Goal: Task Accomplishment & Management: Complete application form

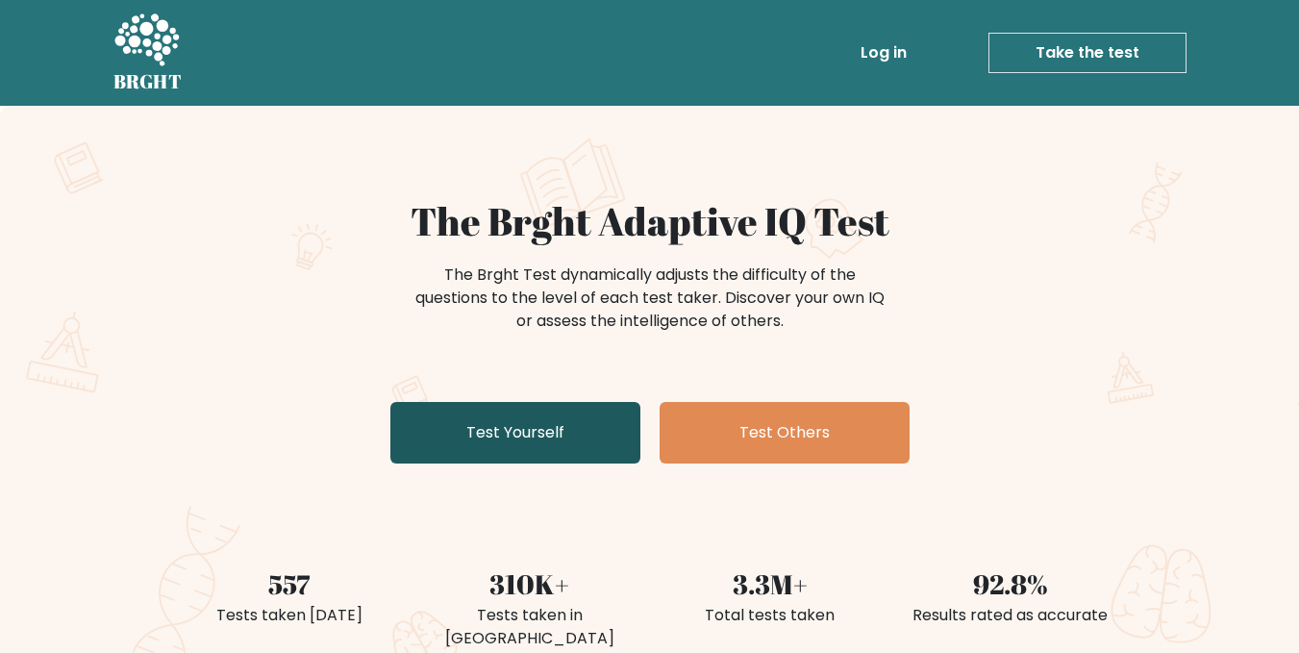
click at [592, 455] on link "Test Yourself" at bounding box center [515, 433] width 250 height 62
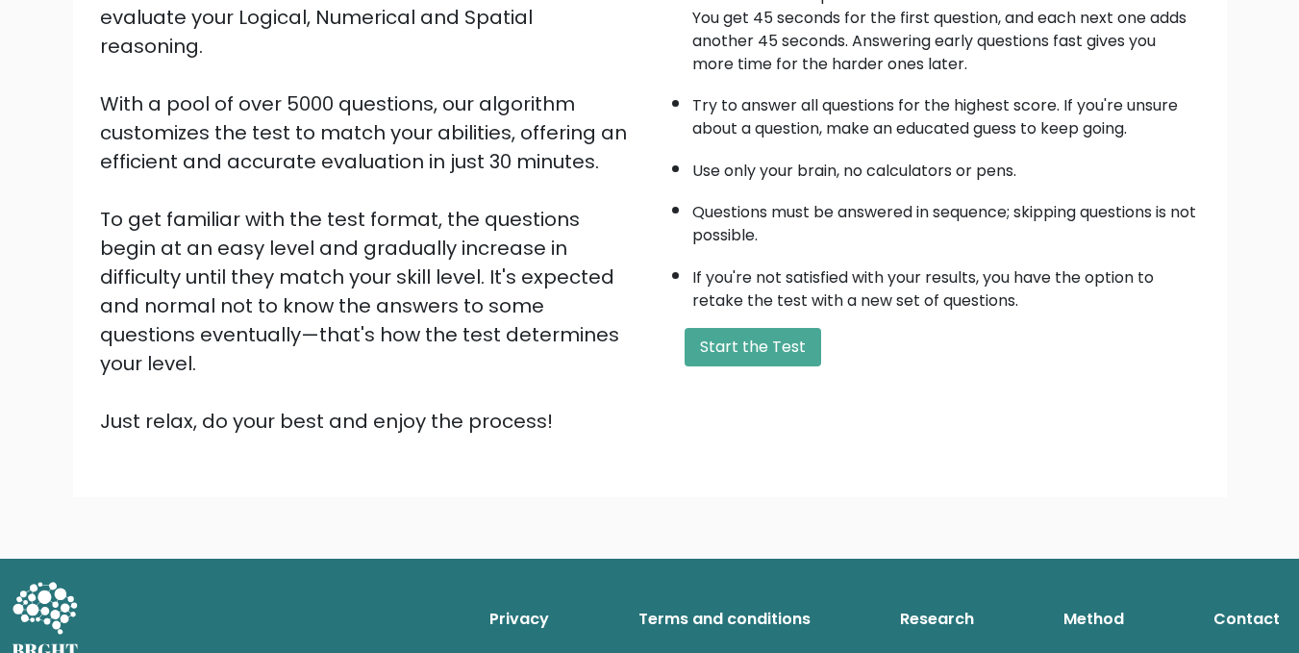
scroll to position [263, 0]
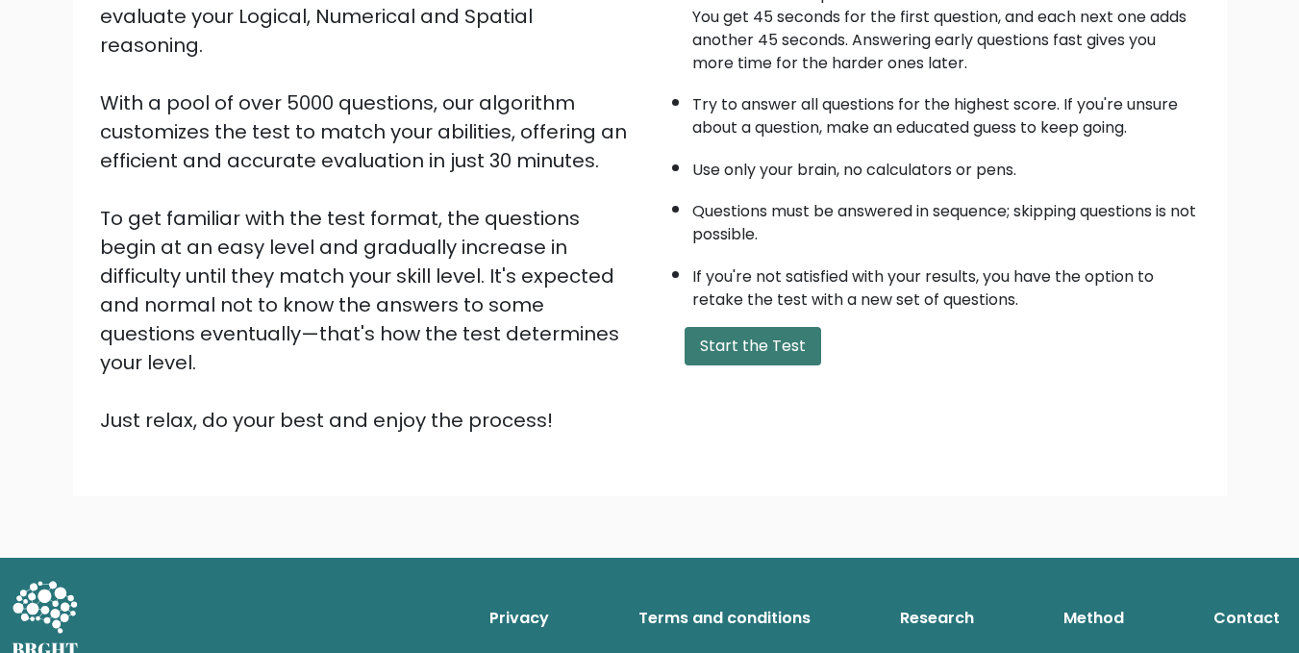
click at [701, 365] on button "Start the Test" at bounding box center [753, 346] width 137 height 38
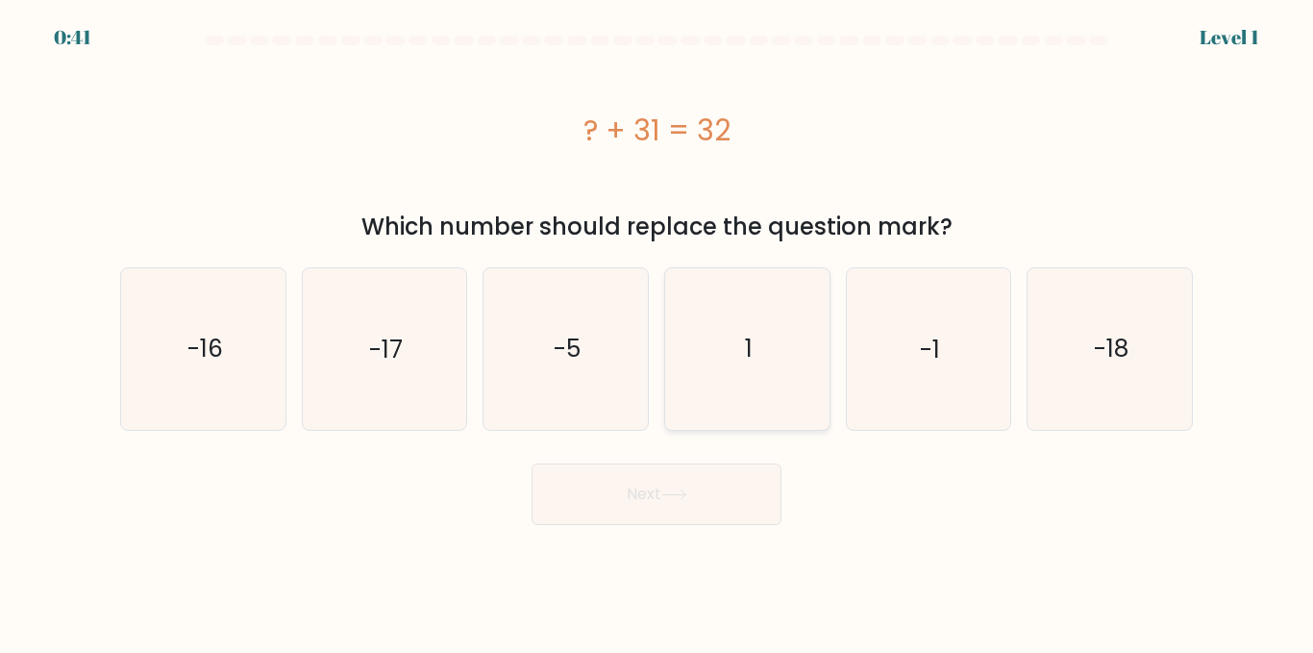
click at [789, 348] on icon "1" at bounding box center [747, 348] width 161 height 161
click at [658, 332] on input "d. 1" at bounding box center [657, 329] width 1 height 5
radio input "true"
click at [728, 509] on button "Next" at bounding box center [657, 494] width 250 height 62
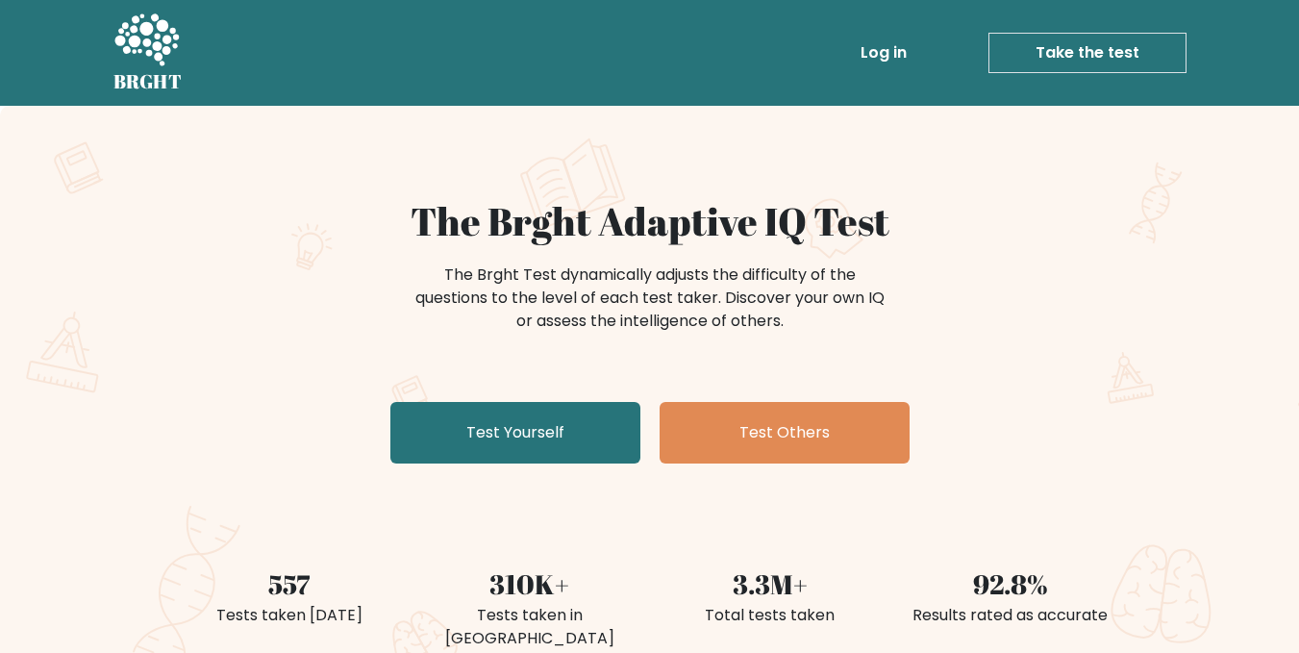
click at [540, 463] on link "Test Yourself" at bounding box center [515, 433] width 250 height 62
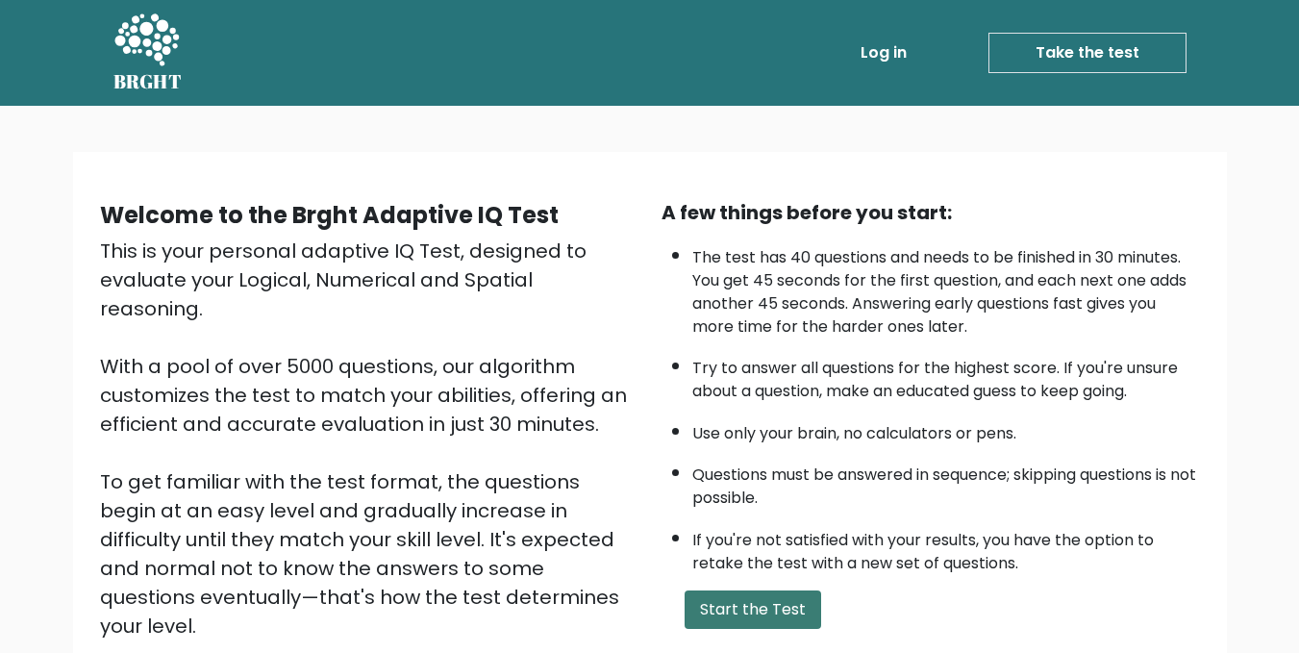
click at [781, 629] on button "Start the Test" at bounding box center [753, 609] width 137 height 38
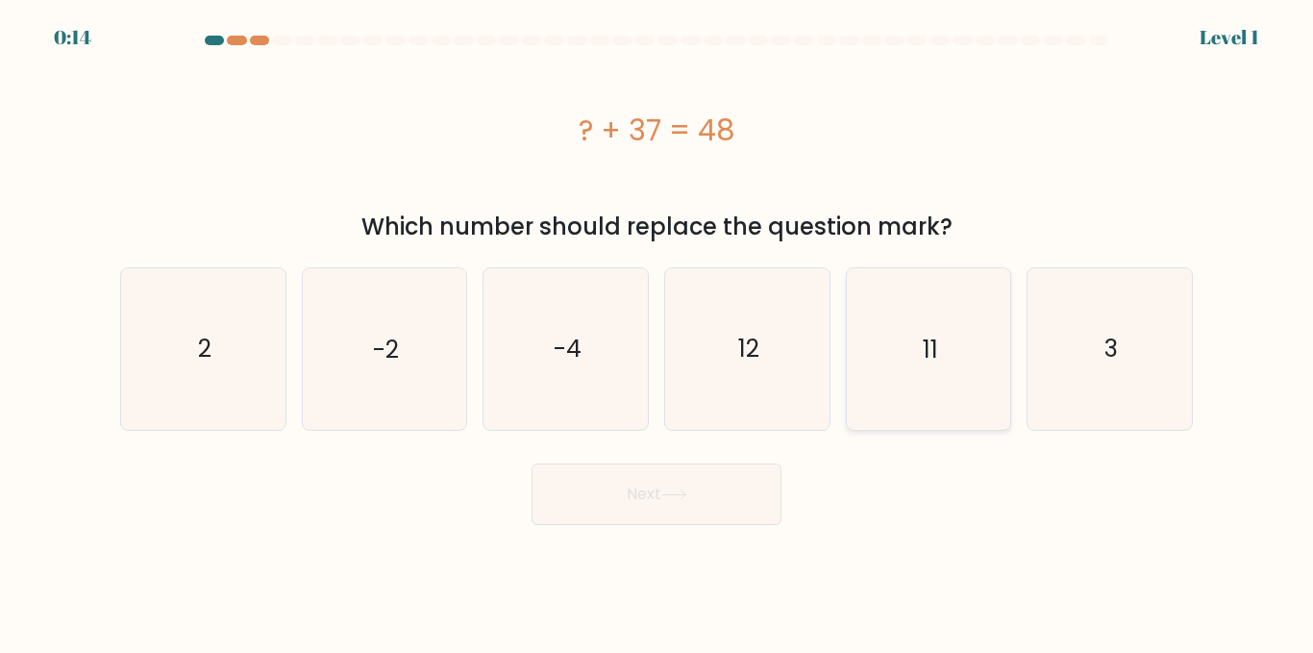
click at [943, 355] on icon "11" at bounding box center [928, 348] width 161 height 161
click at [658, 332] on input "e. 11" at bounding box center [657, 329] width 1 height 5
radio input "true"
click at [684, 500] on icon at bounding box center [675, 494] width 26 height 11
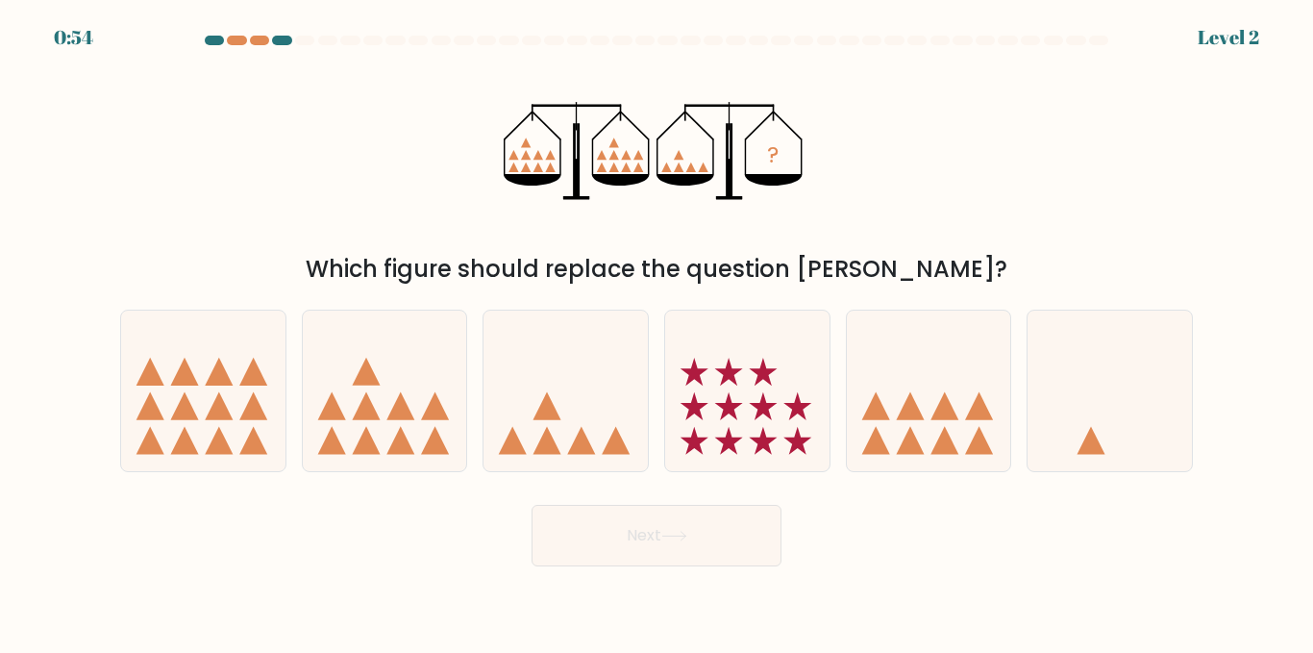
click at [213, 38] on div at bounding box center [214, 41] width 19 height 10
click at [214, 38] on div at bounding box center [214, 41] width 19 height 10
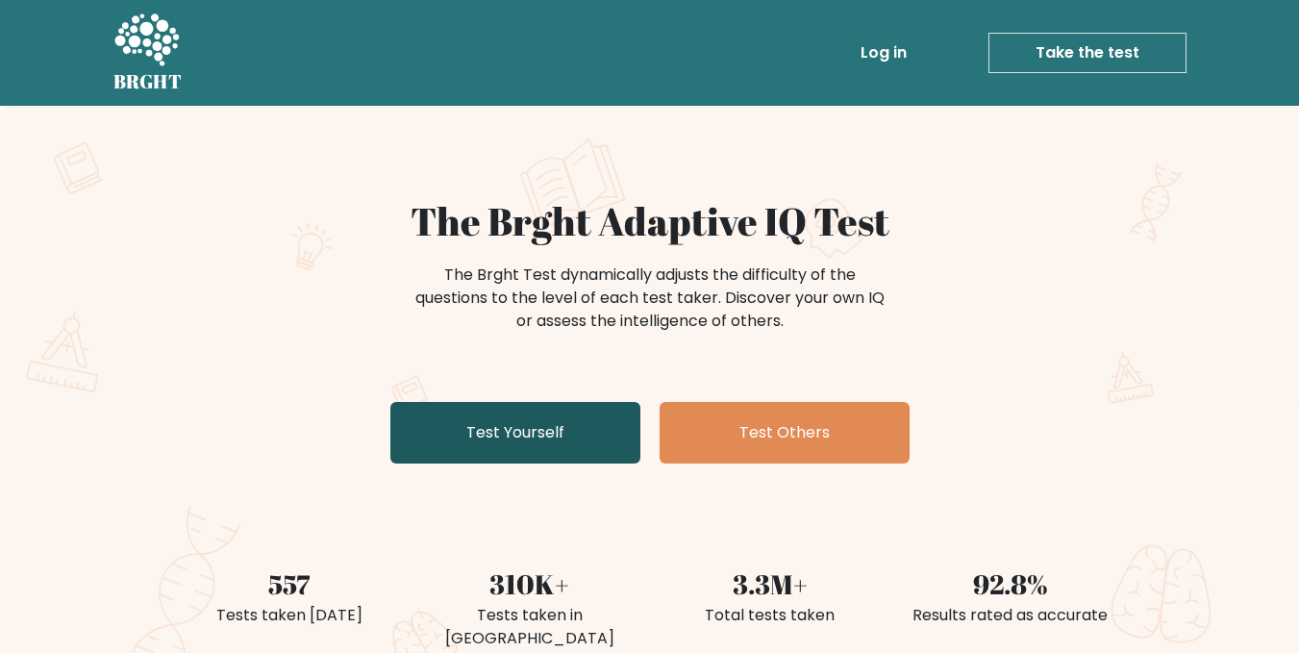
click at [521, 463] on link "Test Yourself" at bounding box center [515, 433] width 250 height 62
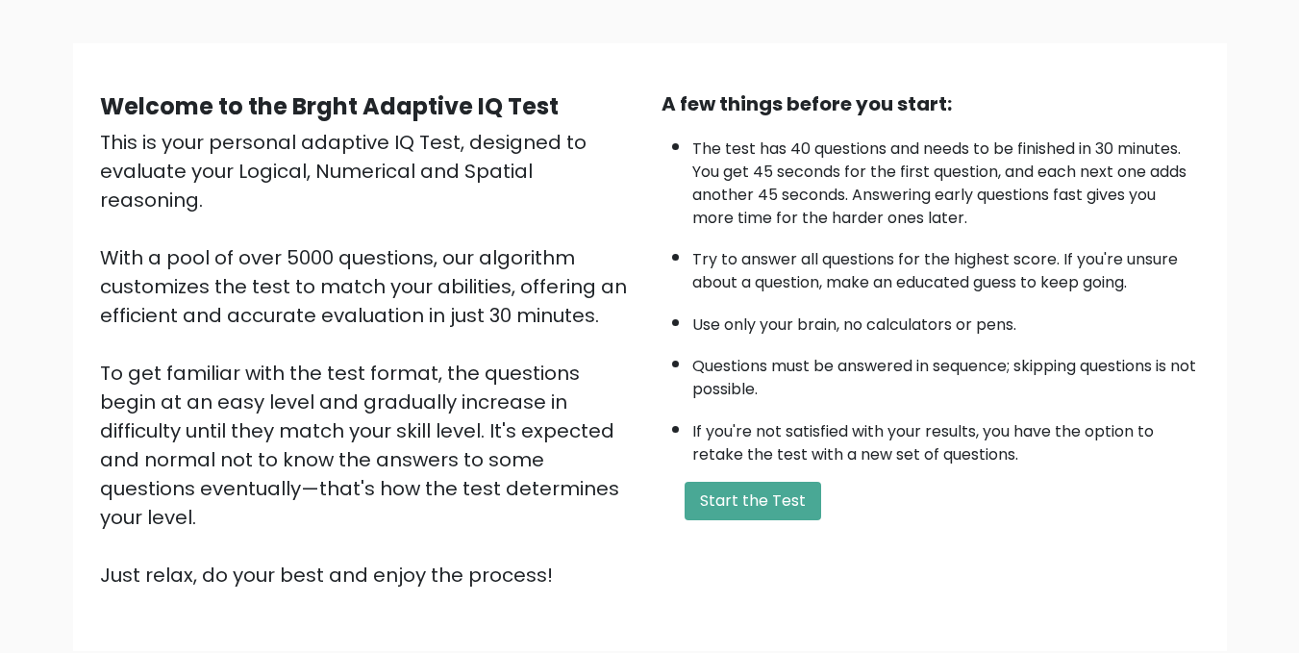
scroll to position [110, 0]
click at [776, 519] on button "Start the Test" at bounding box center [753, 500] width 137 height 38
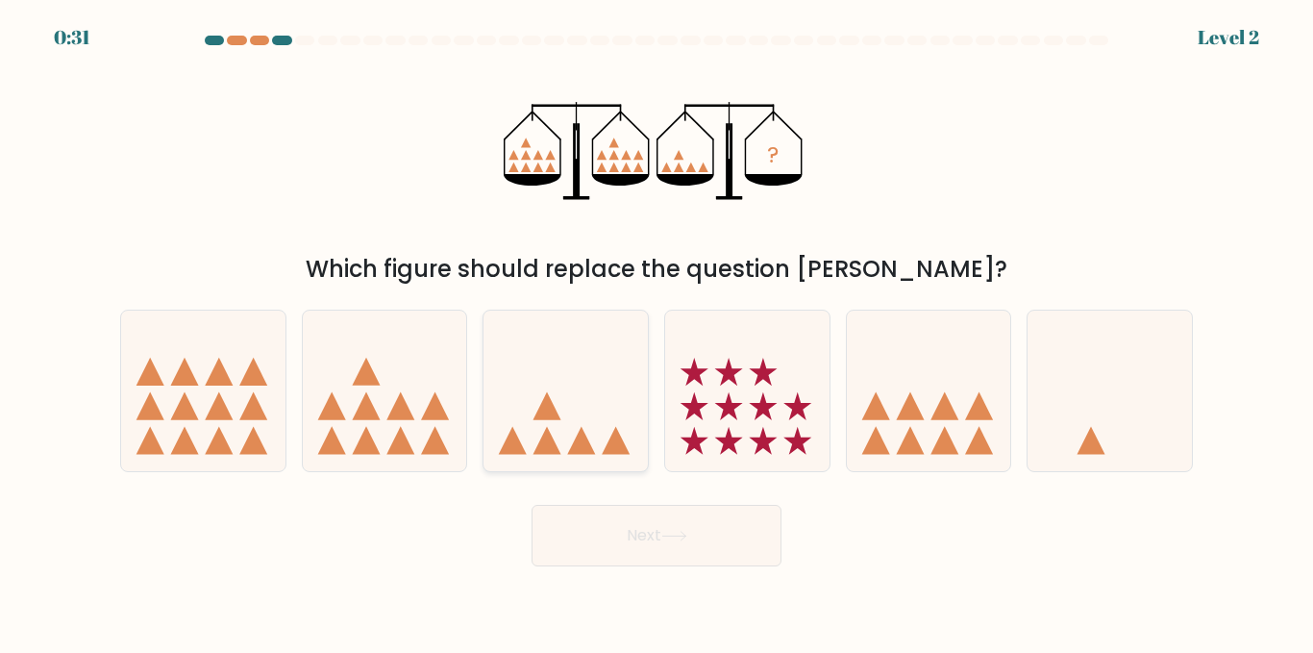
click at [599, 381] on icon at bounding box center [566, 391] width 164 height 136
click at [657, 332] on input "c." at bounding box center [657, 329] width 1 height 5
radio input "true"
click at [631, 555] on button "Next" at bounding box center [657, 536] width 250 height 62
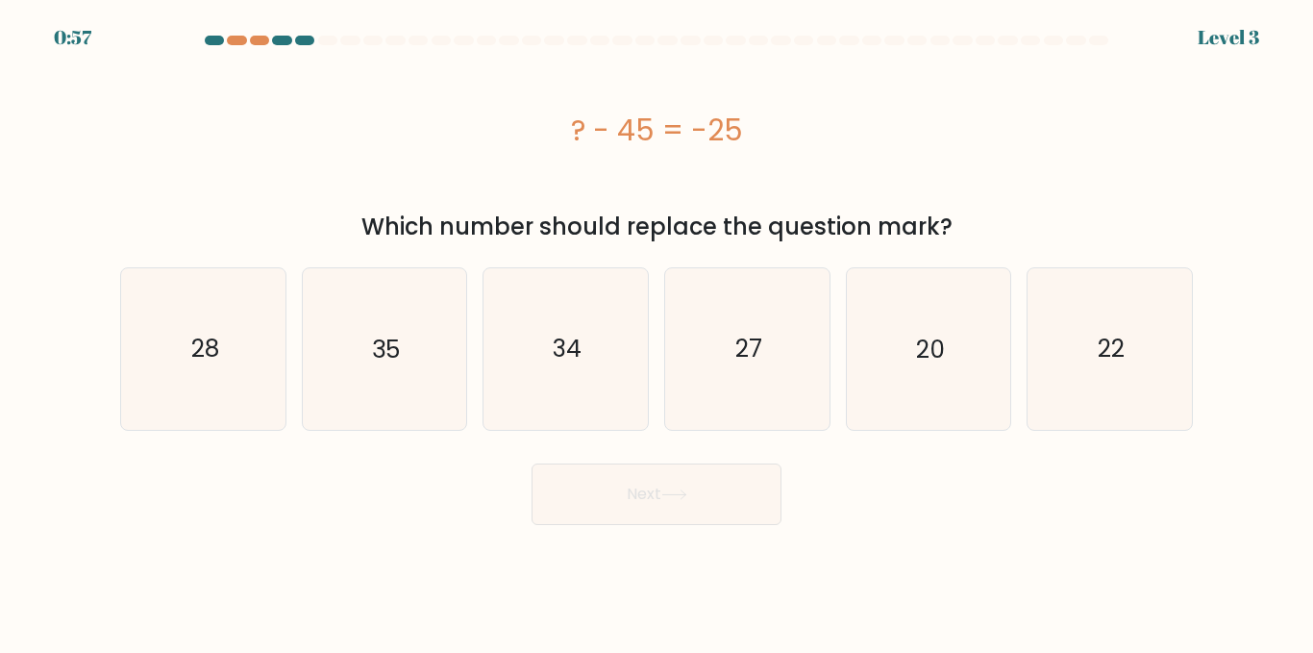
click at [1013, 363] on div "e. 20" at bounding box center [929, 348] width 182 height 163
click at [975, 375] on icon "20" at bounding box center [928, 348] width 161 height 161
click at [658, 332] on input "e. 20" at bounding box center [657, 329] width 1 height 5
radio input "true"
click at [754, 511] on button "Next" at bounding box center [657, 494] width 250 height 62
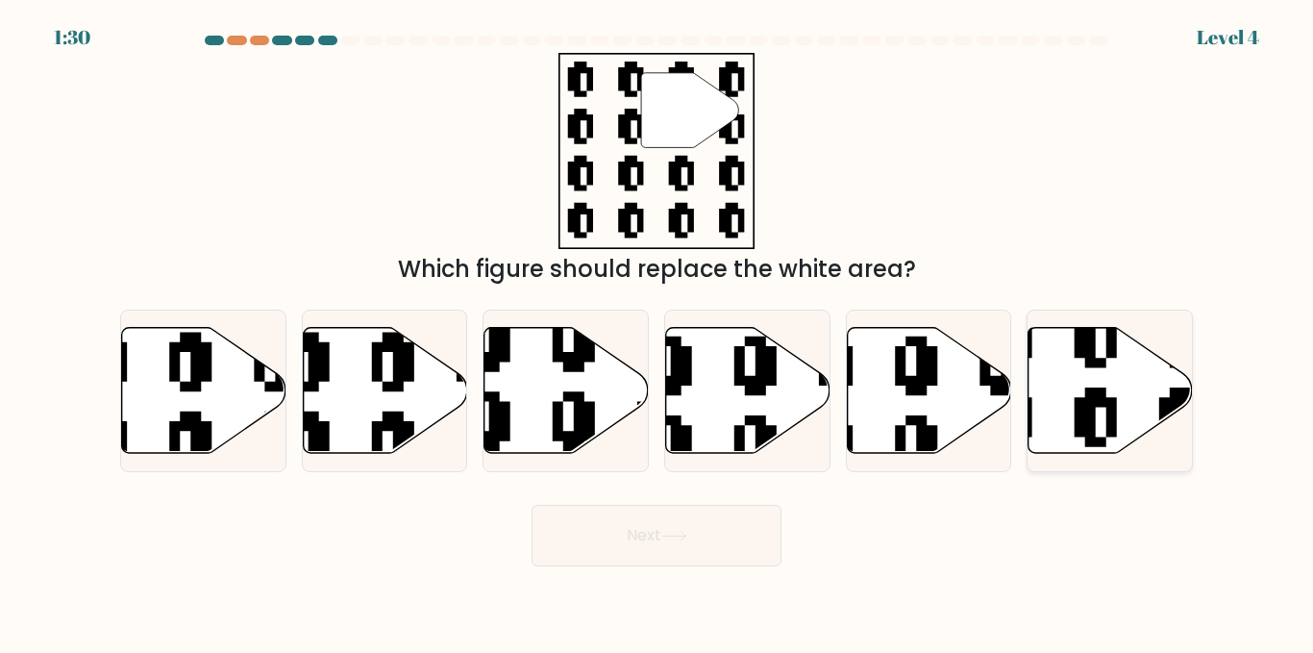
click at [1059, 394] on icon at bounding box center [1111, 391] width 164 height 126
click at [658, 332] on input "f." at bounding box center [657, 329] width 1 height 5
radio input "true"
click at [721, 552] on button "Next" at bounding box center [657, 536] width 250 height 62
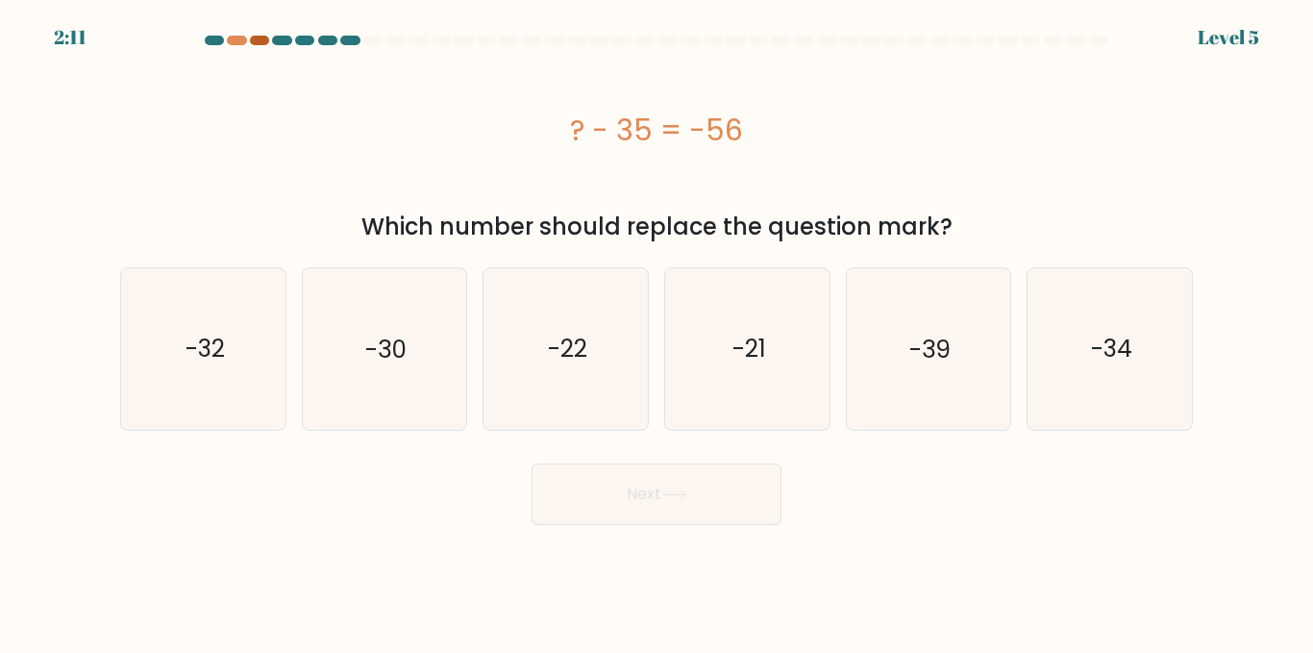
click at [254, 39] on div at bounding box center [259, 41] width 19 height 10
click at [259, 38] on div at bounding box center [259, 41] width 19 height 10
click at [745, 318] on icon "-21" at bounding box center [747, 348] width 161 height 161
click at [658, 327] on input "d. -21" at bounding box center [657, 329] width 1 height 5
radio input "true"
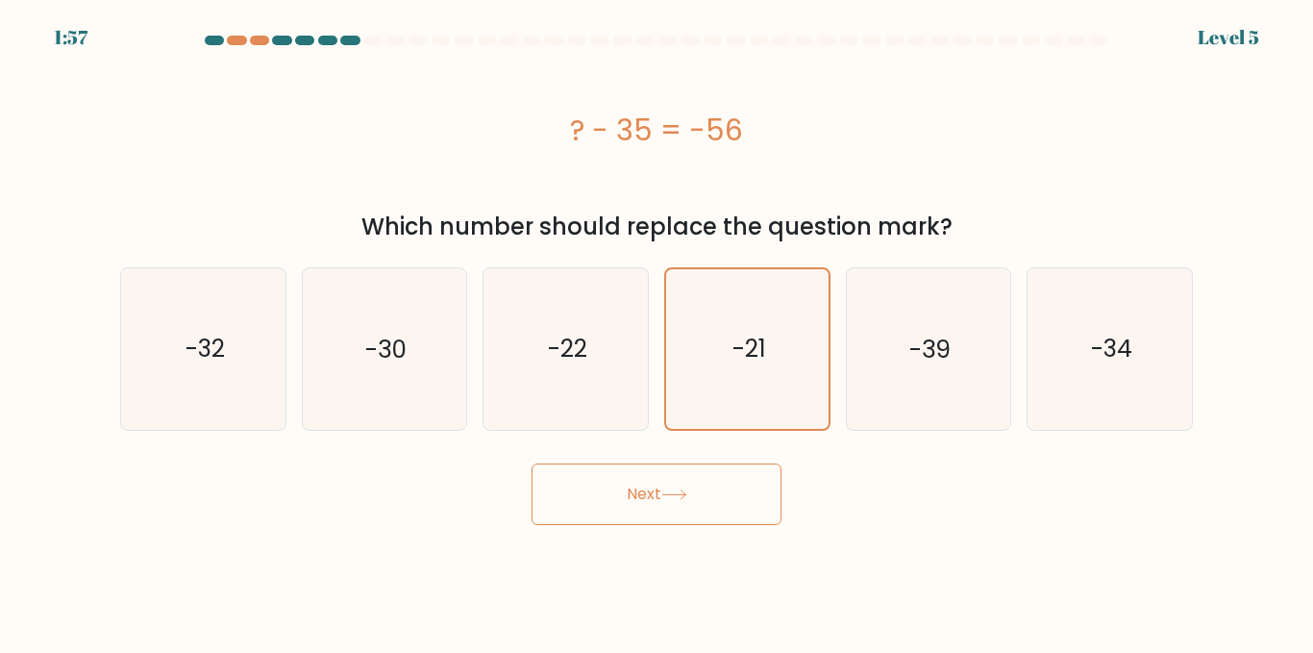
click at [703, 503] on button "Next" at bounding box center [657, 494] width 250 height 62
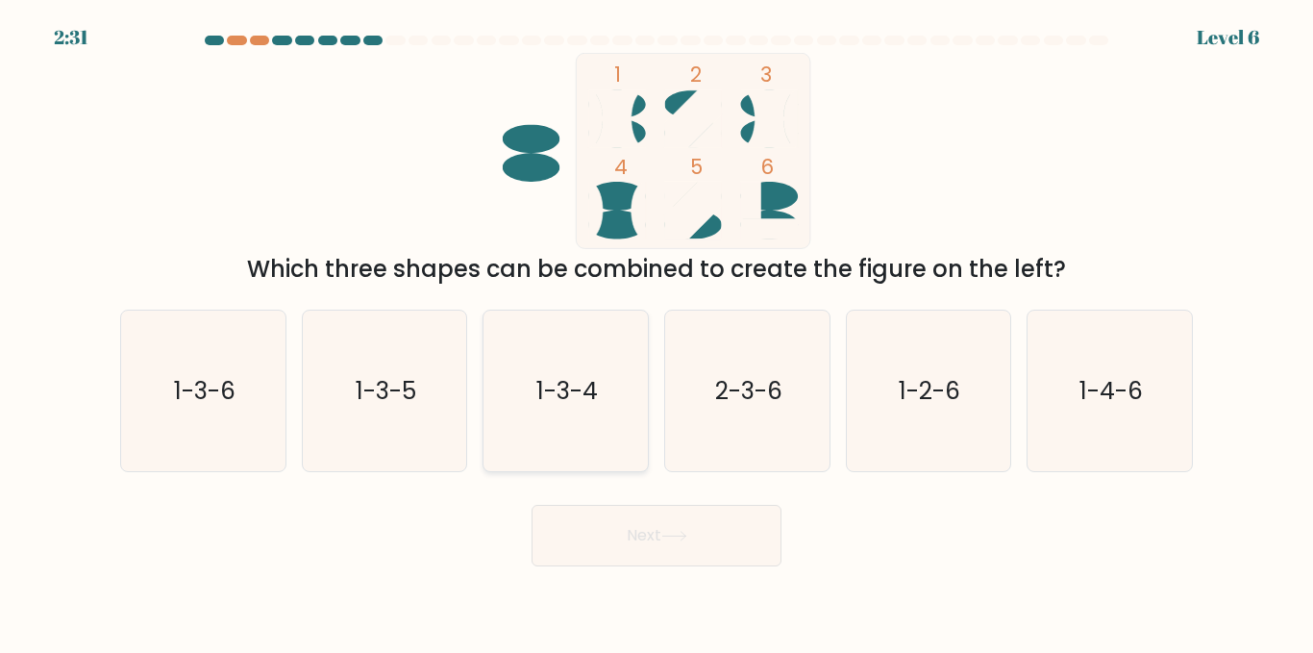
click at [570, 379] on text "1-3-4" at bounding box center [568, 391] width 62 height 34
click at [657, 332] on input "c. 1-3-4" at bounding box center [657, 329] width 1 height 5
radio input "true"
click at [615, 534] on button "Next" at bounding box center [657, 536] width 250 height 62
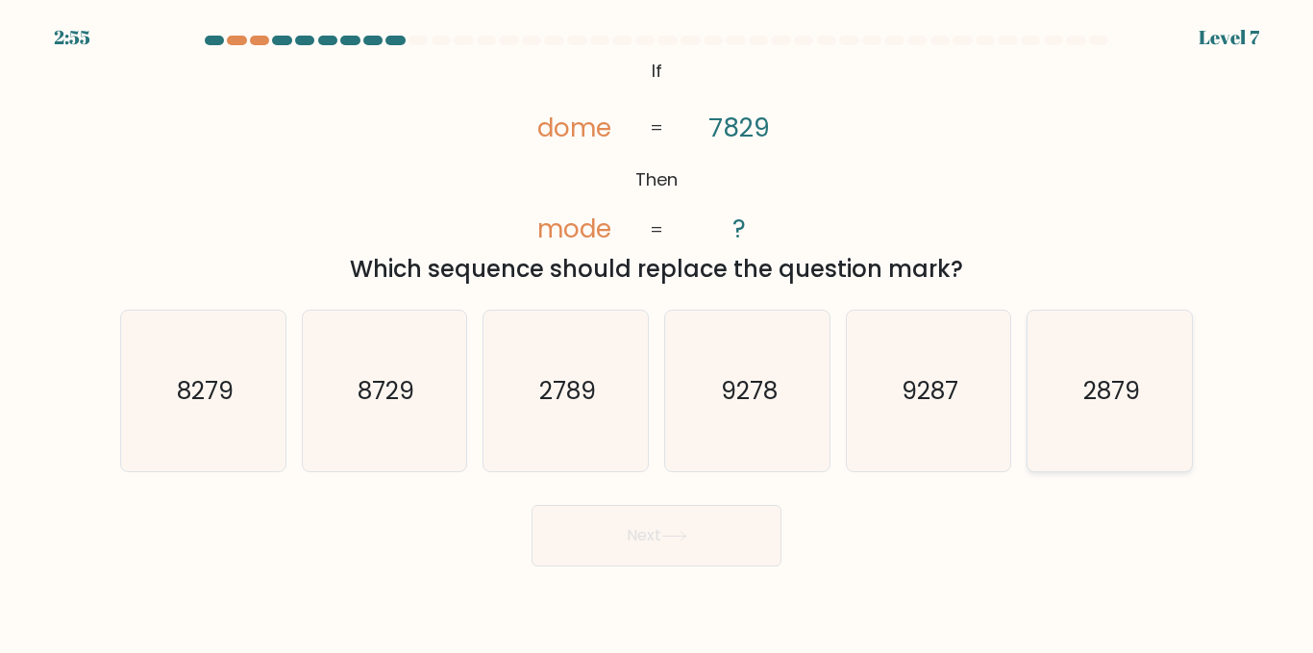
click at [1058, 408] on icon "2879" at bounding box center [1110, 391] width 161 height 161
click at [658, 332] on input "f. 2879" at bounding box center [657, 329] width 1 height 5
radio input "true"
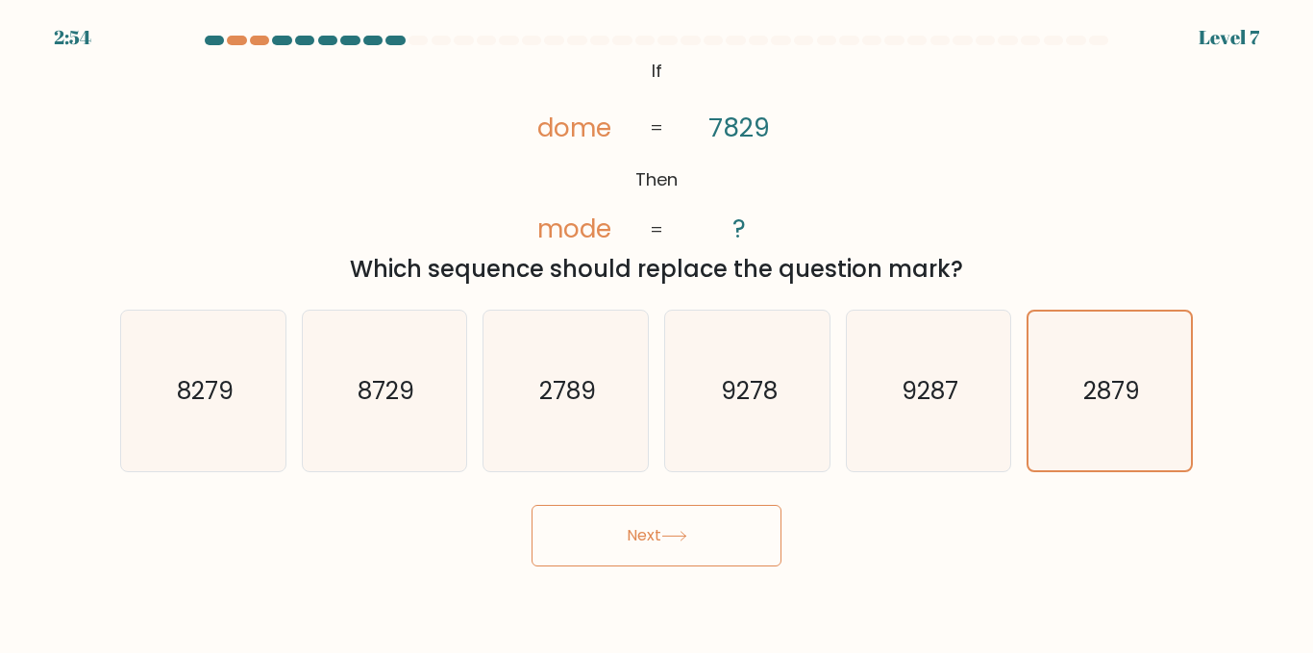
click at [726, 548] on button "Next" at bounding box center [657, 536] width 250 height 62
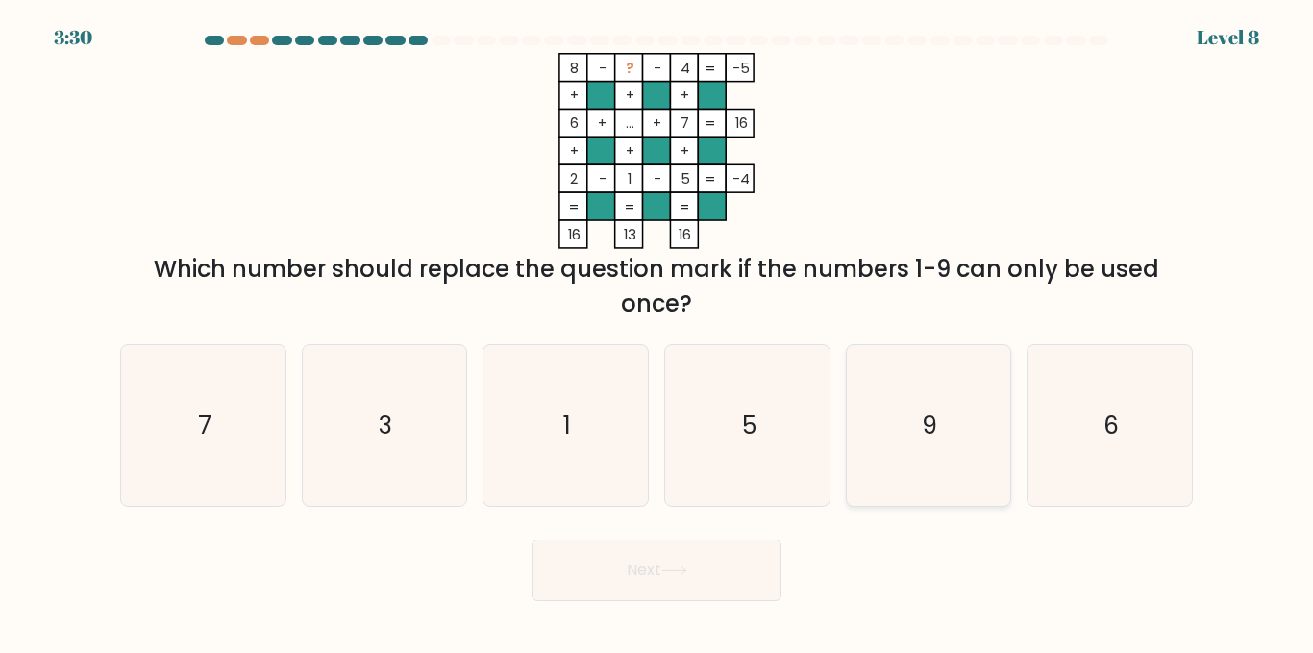
click at [905, 382] on icon "9" at bounding box center [928, 425] width 161 height 161
click at [658, 332] on input "e. 9" at bounding box center [657, 329] width 1 height 5
radio input "true"
click at [720, 556] on button "Next" at bounding box center [657, 570] width 250 height 62
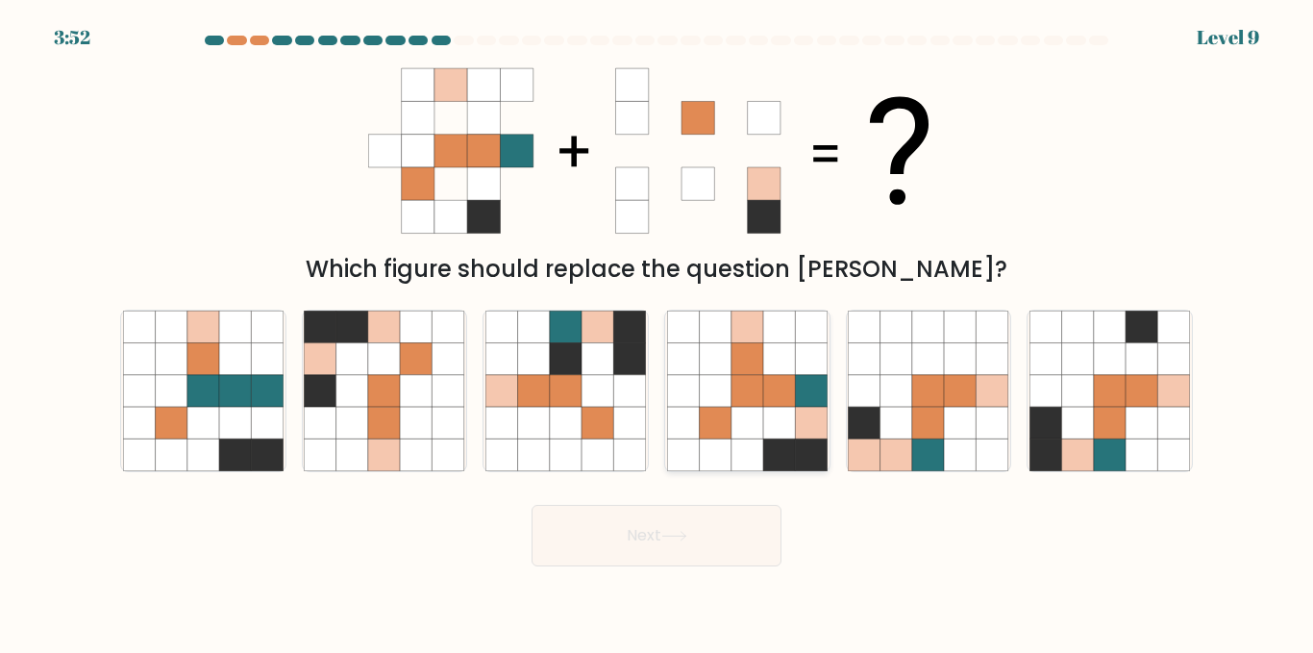
click at [742, 359] on icon at bounding box center [748, 359] width 32 height 32
click at [658, 332] on input "d." at bounding box center [657, 329] width 1 height 5
radio input "true"
click at [734, 545] on button "Next" at bounding box center [657, 536] width 250 height 62
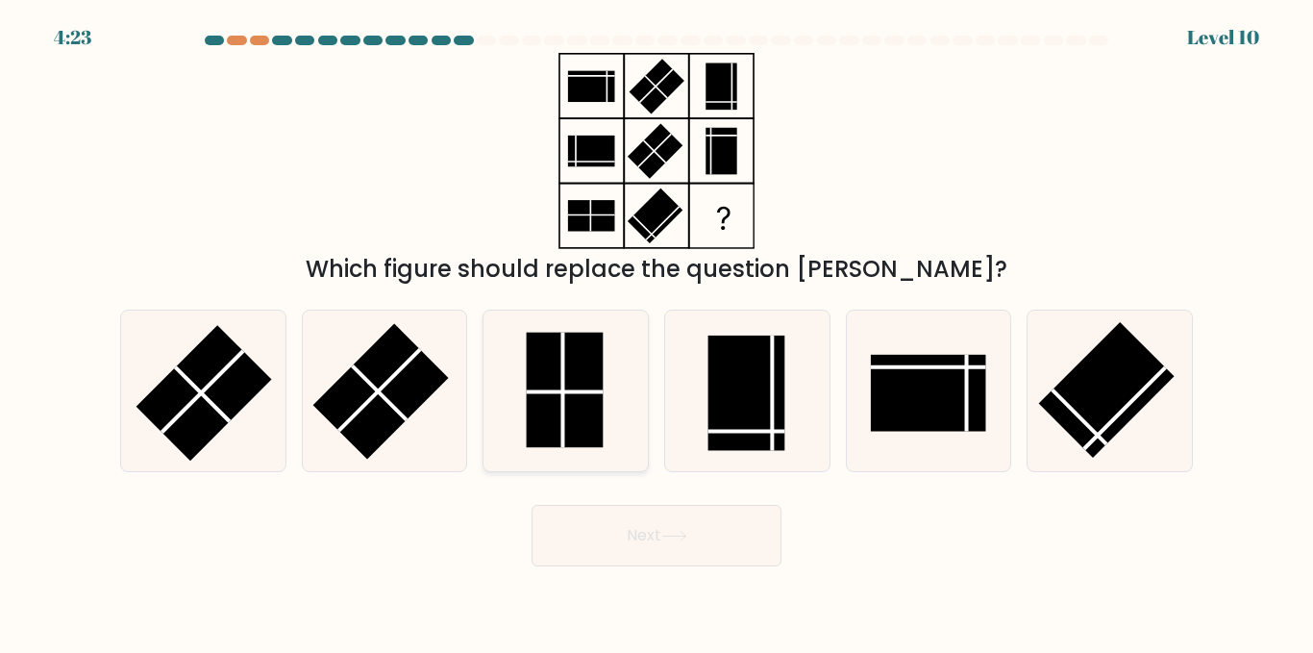
click at [570, 377] on rect at bounding box center [565, 390] width 77 height 115
click at [657, 332] on input "c." at bounding box center [657, 329] width 1 height 5
radio input "true"
click at [402, 416] on line at bounding box center [380, 392] width 54 height 54
click at [657, 332] on input "b." at bounding box center [657, 329] width 1 height 5
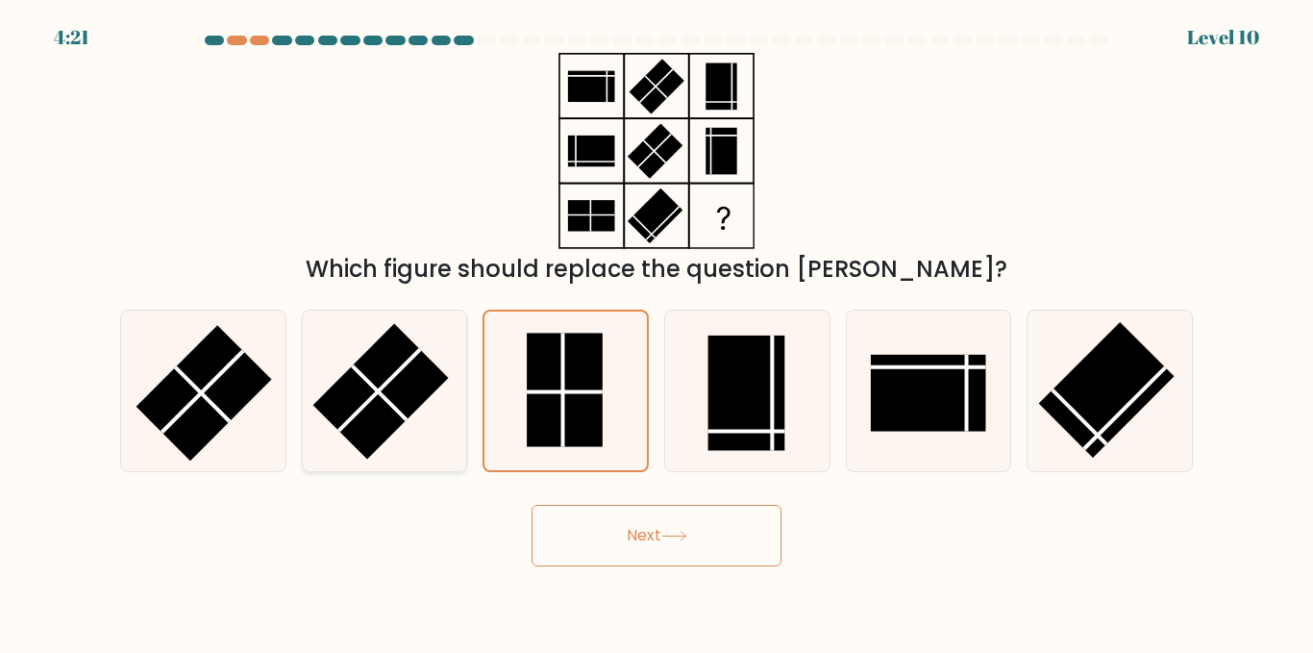
radio input "true"
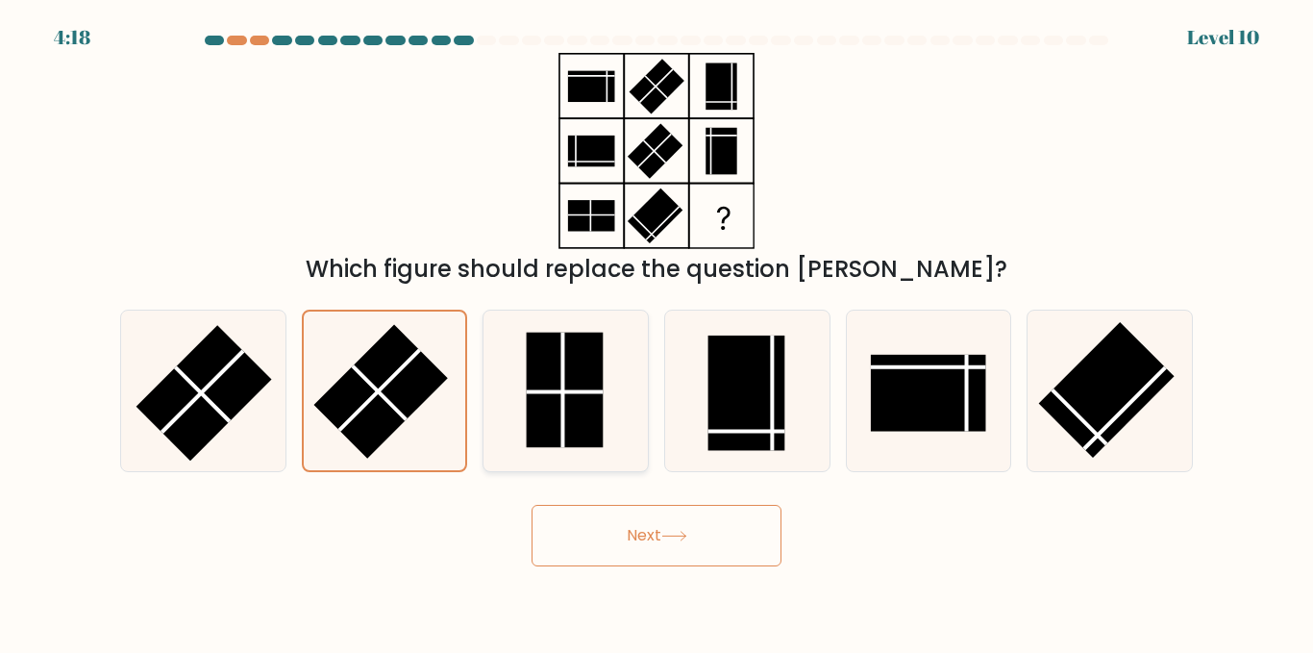
click at [615, 415] on icon at bounding box center [566, 391] width 161 height 161
click at [657, 332] on input "c." at bounding box center [657, 329] width 1 height 5
radio input "true"
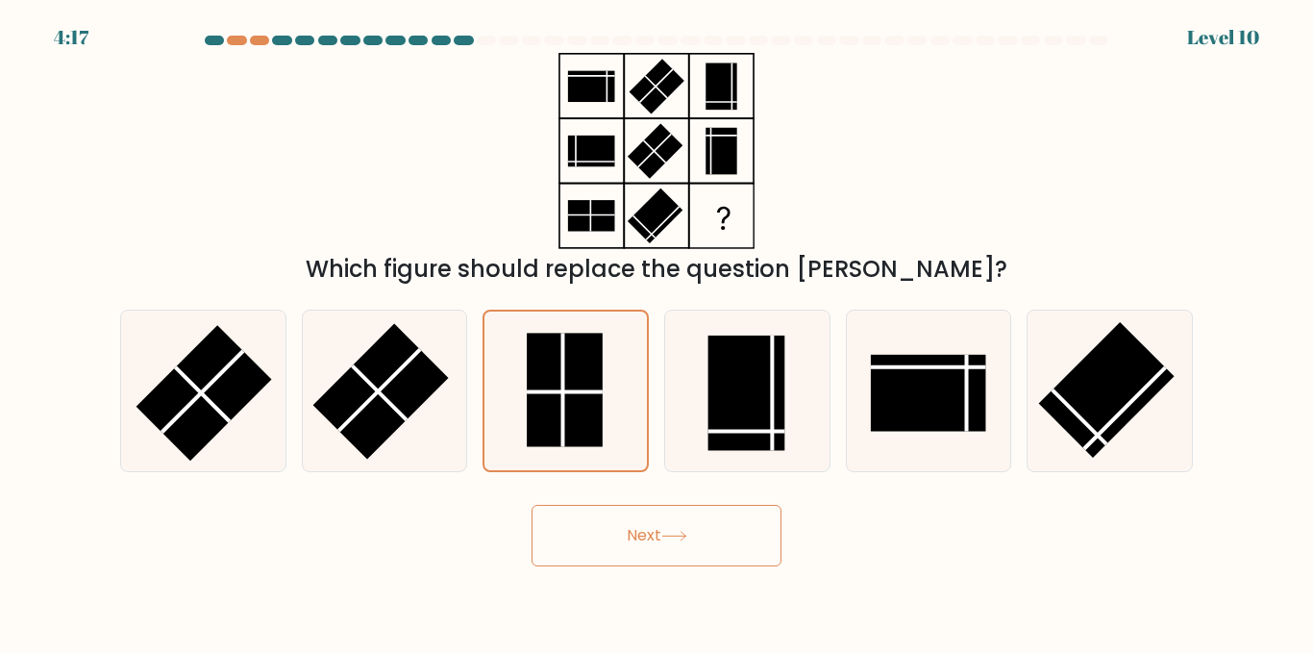
click at [759, 576] on body "4:17 Level 10" at bounding box center [656, 326] width 1313 height 653
click at [763, 547] on button "Next" at bounding box center [657, 536] width 250 height 62
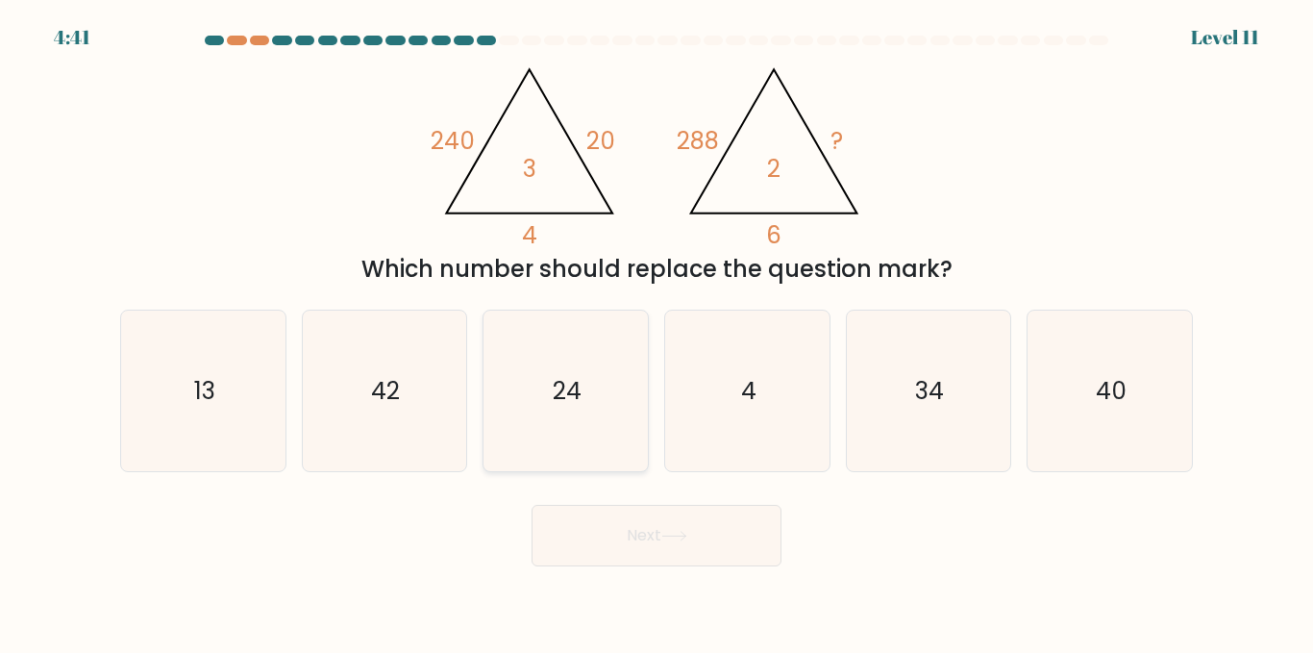
click at [574, 388] on text "24" at bounding box center [567, 391] width 29 height 34
click at [657, 332] on input "c. 24" at bounding box center [657, 329] width 1 height 5
radio input "true"
click at [613, 555] on button "Next" at bounding box center [657, 536] width 250 height 62
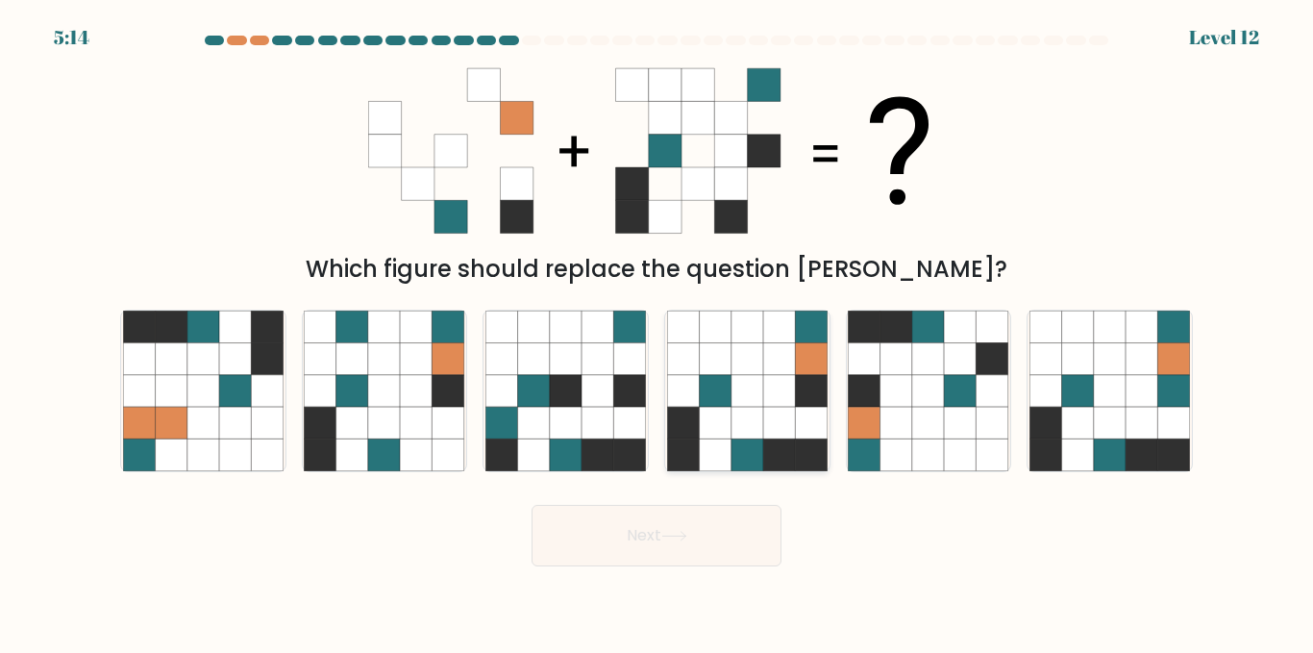
click at [789, 403] on icon at bounding box center [779, 391] width 32 height 32
click at [658, 332] on input "d." at bounding box center [657, 329] width 1 height 5
radio input "true"
click at [707, 572] on body "5:13 Level 12" at bounding box center [656, 326] width 1313 height 653
click at [713, 566] on button "Next" at bounding box center [657, 536] width 250 height 62
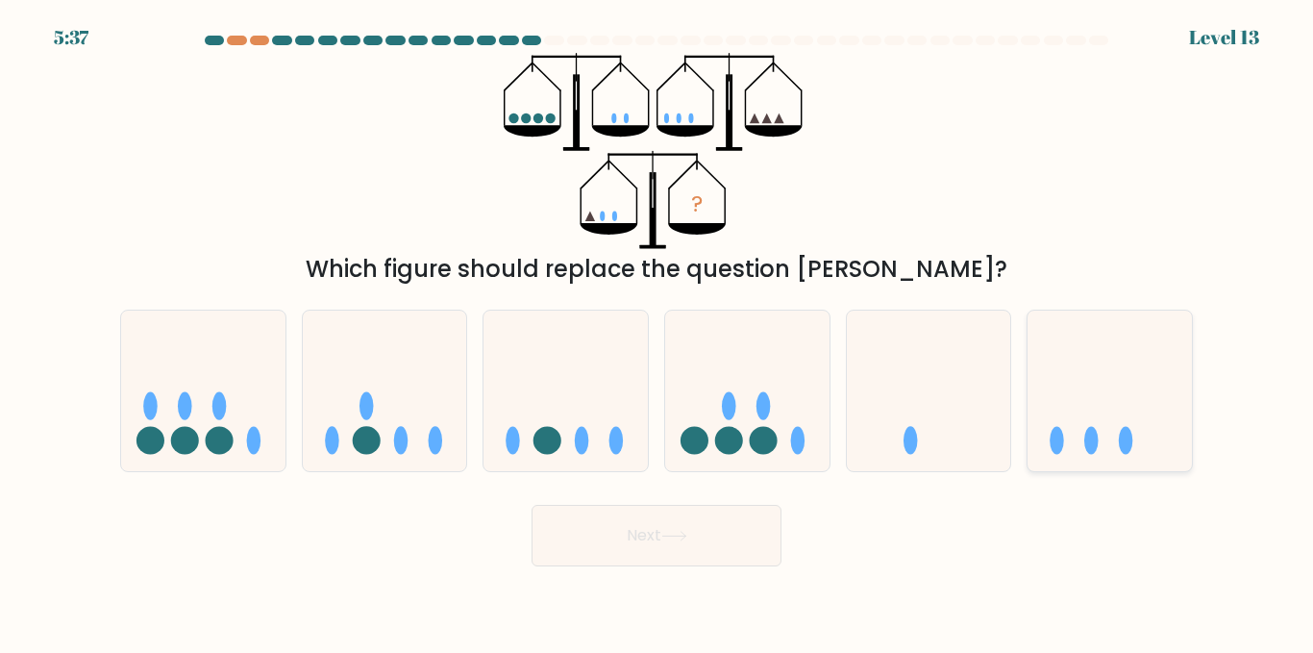
click at [1063, 459] on icon at bounding box center [1110, 391] width 164 height 136
click at [658, 332] on input "f." at bounding box center [657, 329] width 1 height 5
radio input "true"
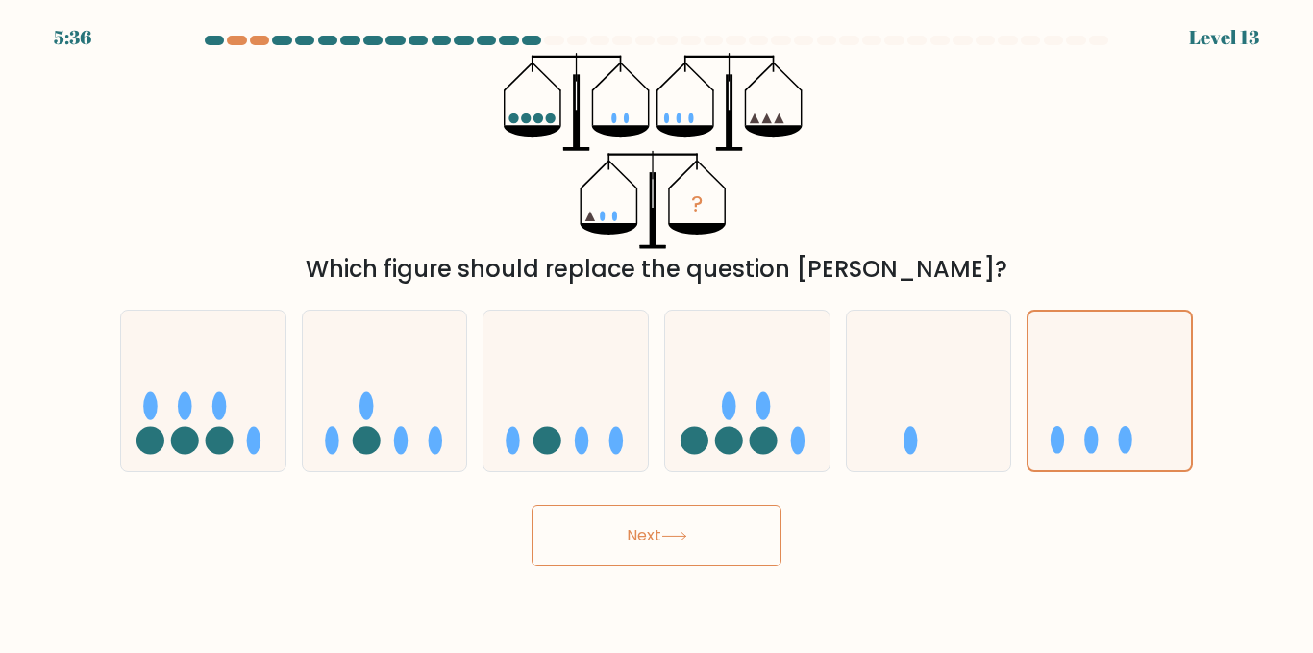
click at [695, 550] on button "Next" at bounding box center [657, 536] width 250 height 62
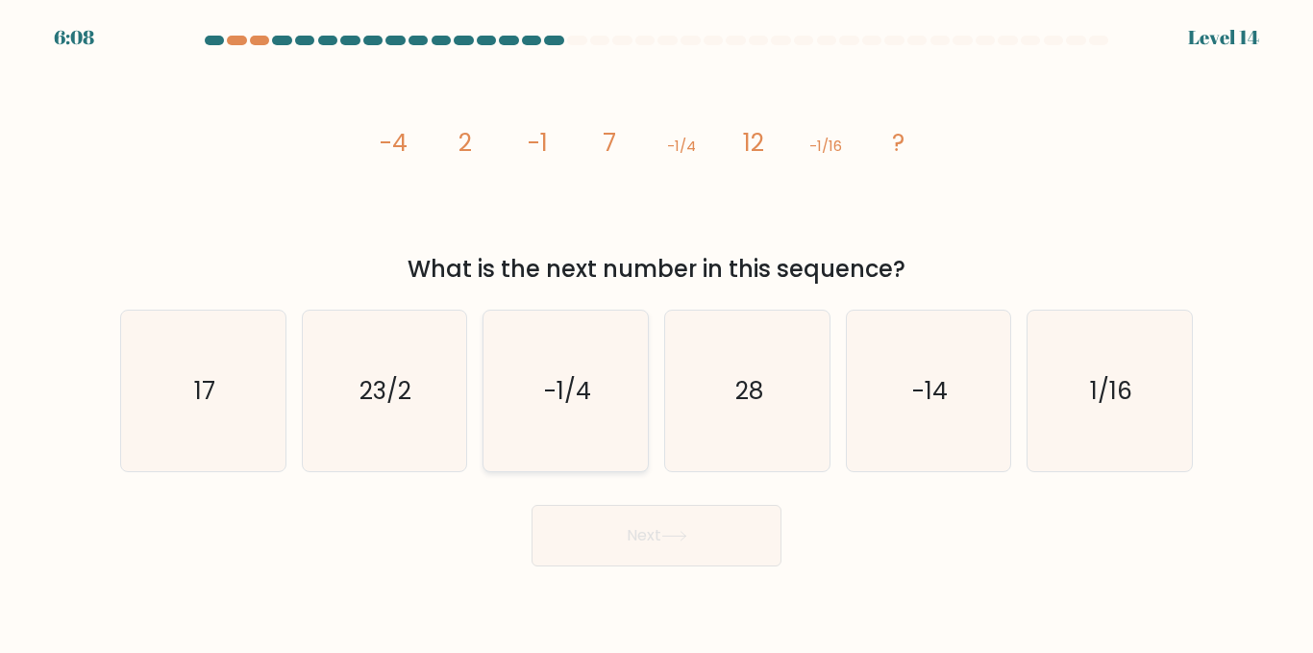
click at [578, 331] on icon "-1/4" at bounding box center [566, 391] width 161 height 161
click at [657, 331] on input "c. -1/4" at bounding box center [657, 329] width 1 height 5
radio input "true"
drag, startPoint x: 594, startPoint y: 498, endPoint x: 617, endPoint y: 548, distance: 55.1
click at [617, 548] on div "Next" at bounding box center [657, 530] width 1096 height 71
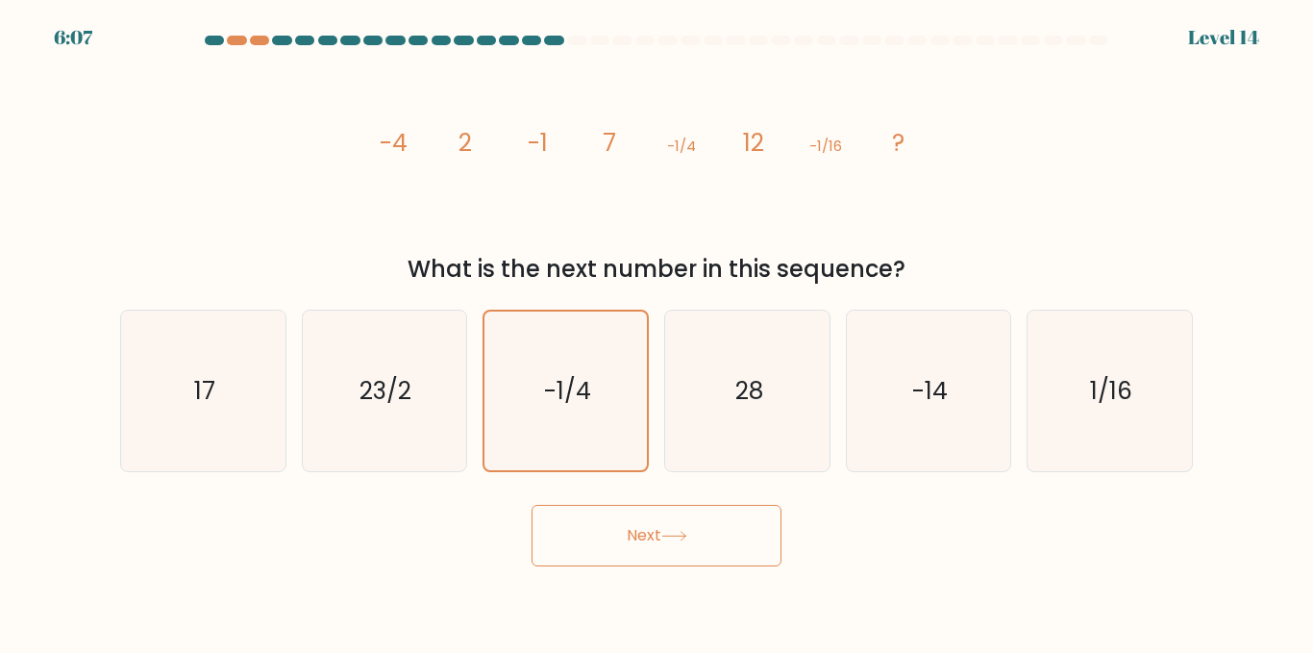
click at [617, 548] on button "Next" at bounding box center [657, 536] width 250 height 62
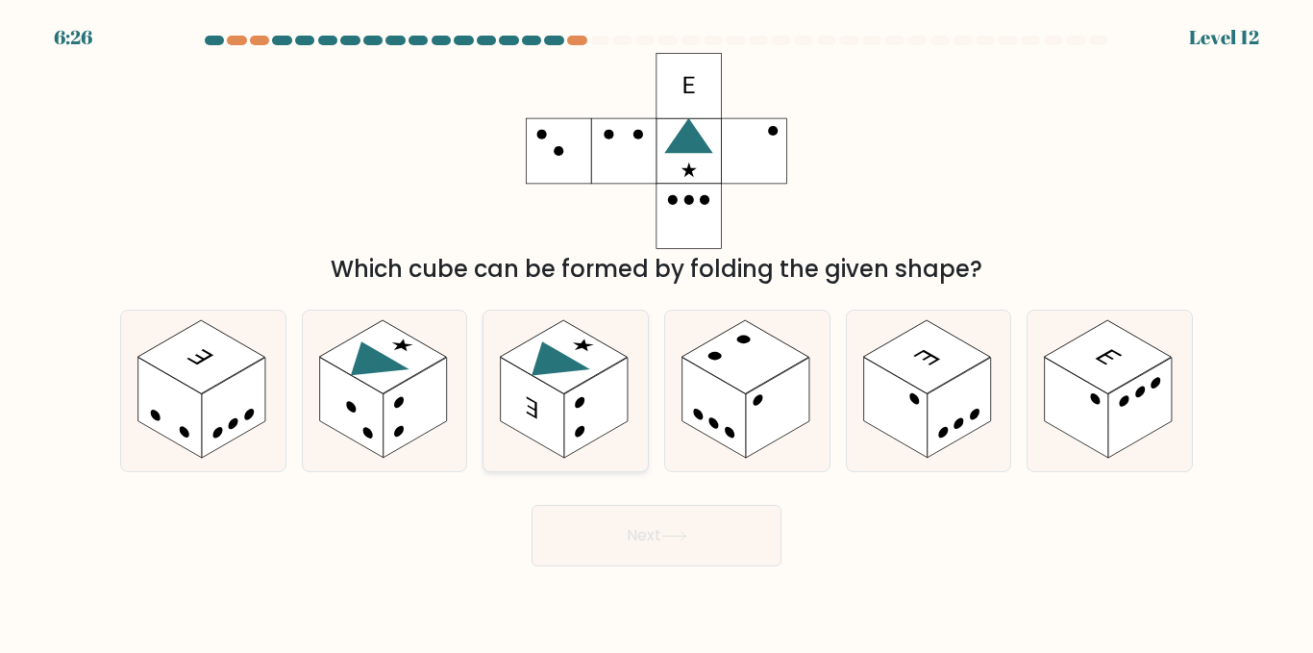
click at [583, 406] on circle at bounding box center [581, 402] width 10 height 15
click at [657, 332] on input "c." at bounding box center [657, 329] width 1 height 5
radio input "true"
click at [623, 518] on button "Next" at bounding box center [657, 536] width 250 height 62
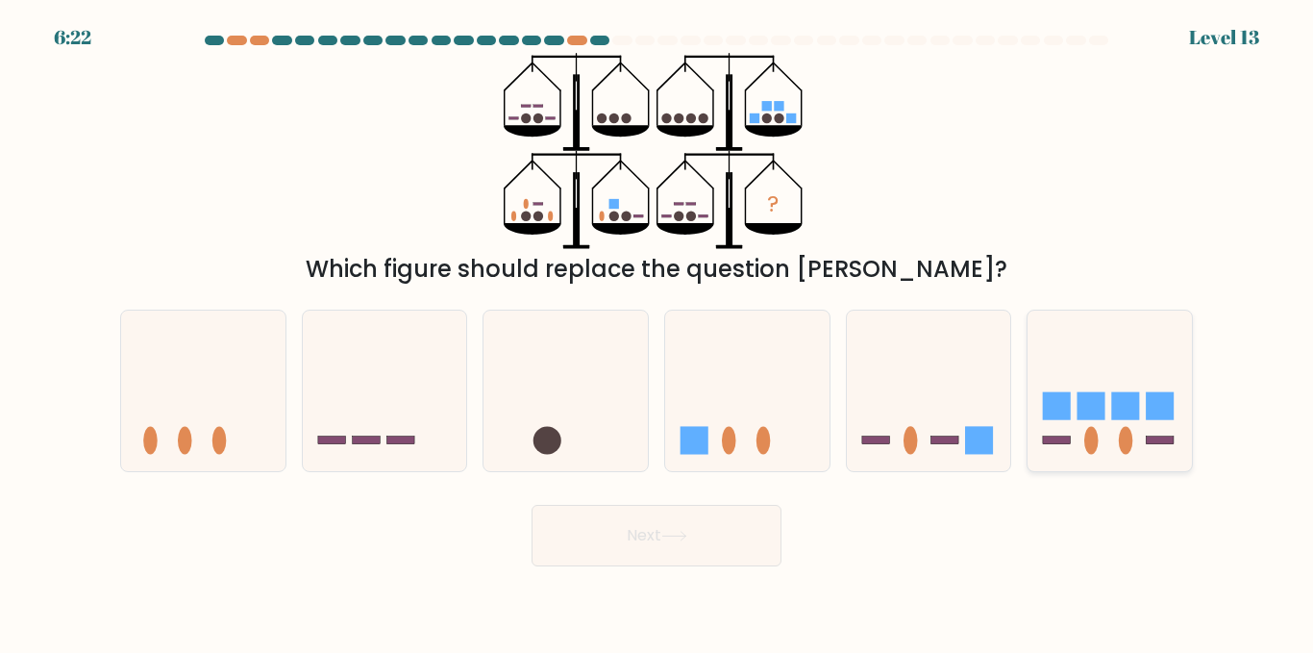
click at [1095, 429] on icon at bounding box center [1110, 391] width 164 height 136
click at [658, 332] on input "f." at bounding box center [657, 329] width 1 height 5
radio input "true"
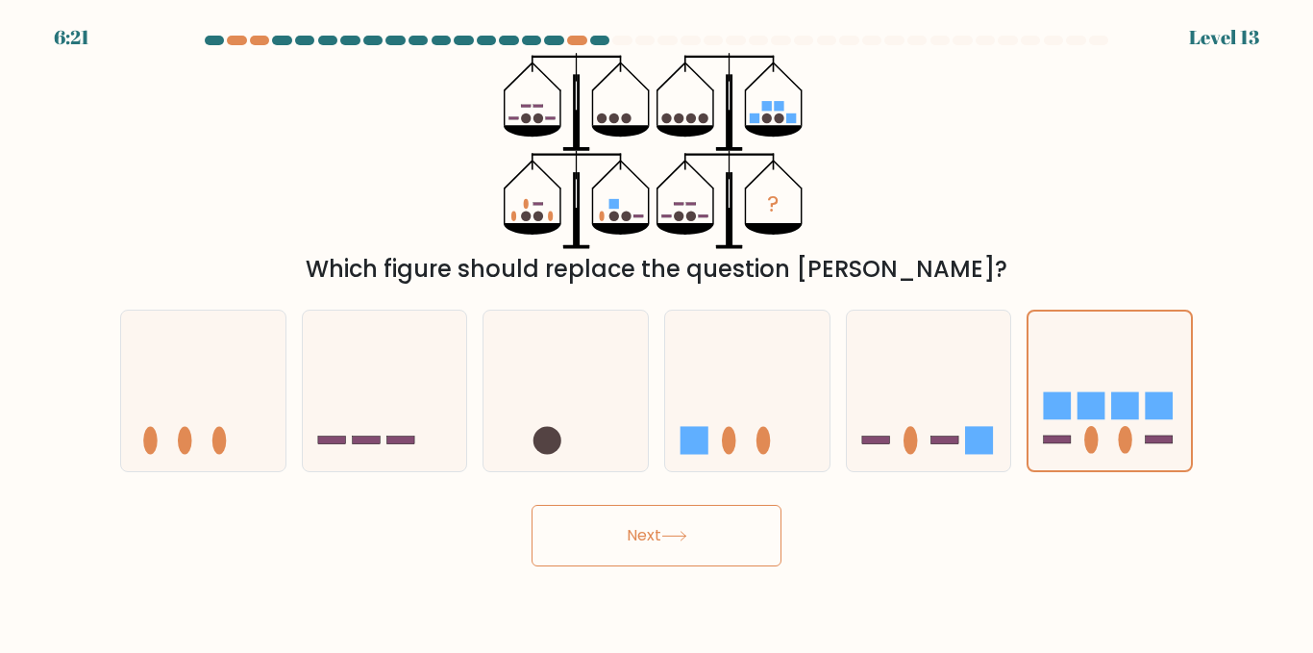
click at [681, 537] on icon at bounding box center [675, 536] width 26 height 11
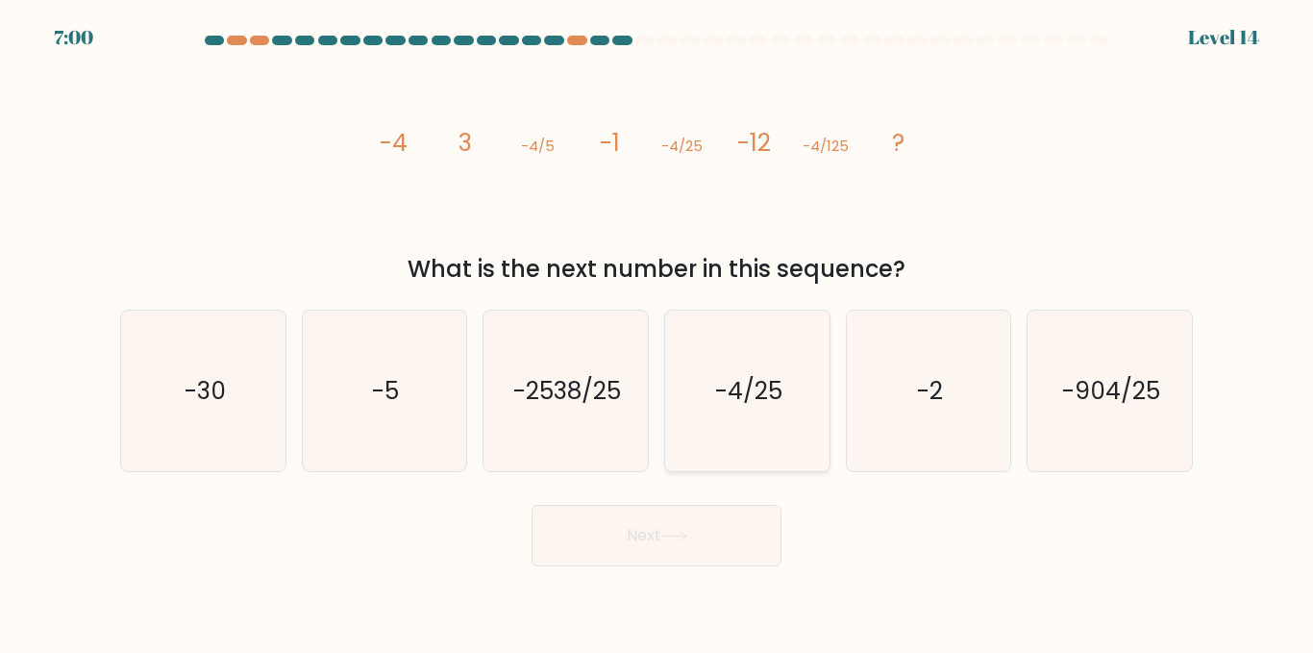
click at [742, 438] on icon "-4/25" at bounding box center [747, 391] width 161 height 161
click at [658, 332] on input "d. -4/25" at bounding box center [657, 329] width 1 height 5
radio input "true"
click at [885, 458] on icon "-2" at bounding box center [928, 391] width 161 height 161
click at [658, 332] on input "e. -2" at bounding box center [657, 329] width 1 height 5
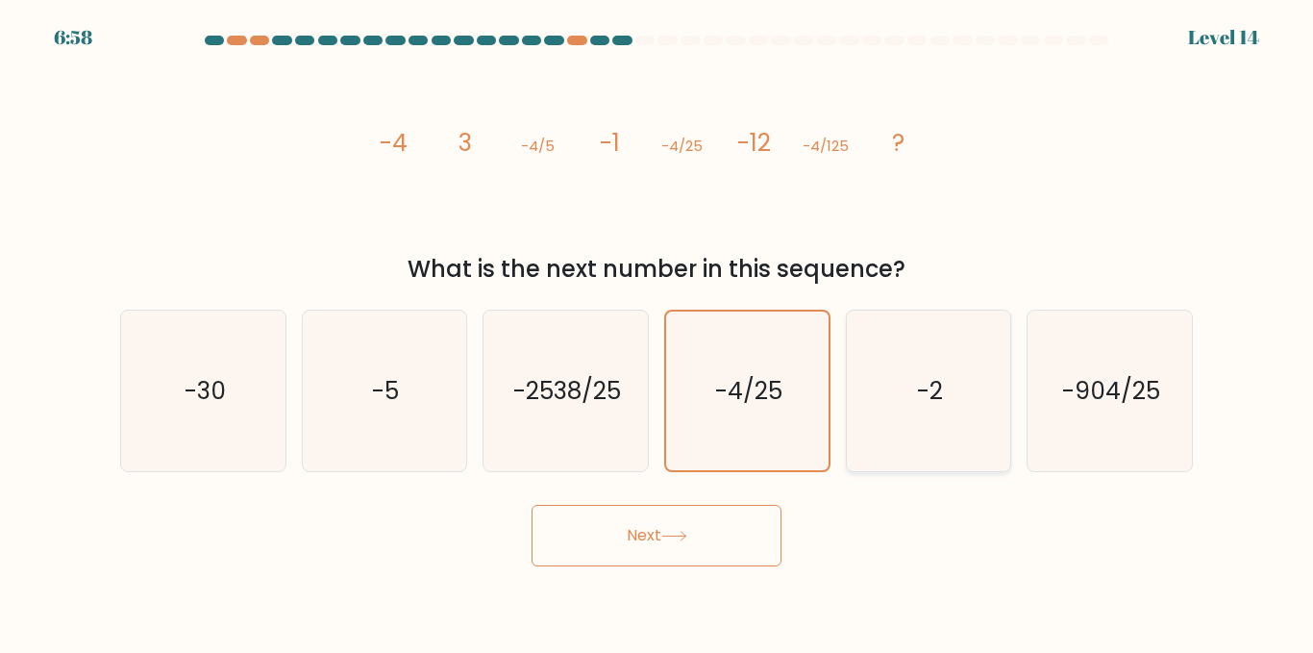
radio input "true"
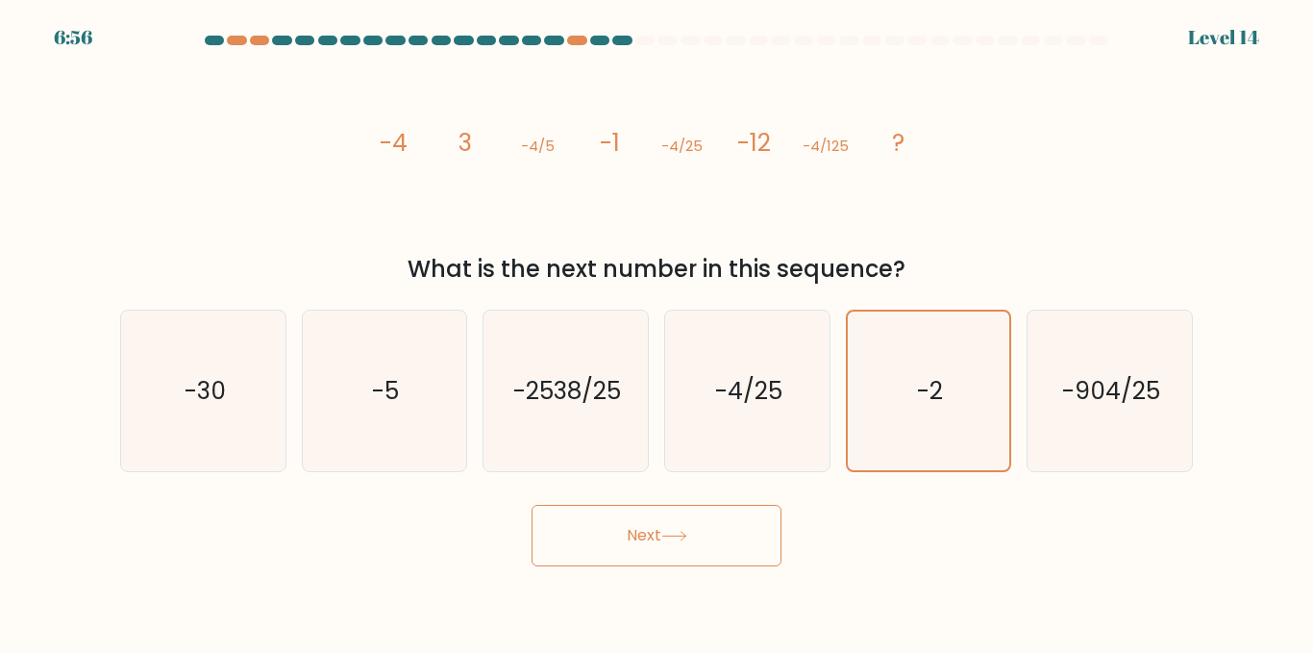
click at [697, 556] on button "Next" at bounding box center [657, 536] width 250 height 62
